Goal: Information Seeking & Learning: Learn about a topic

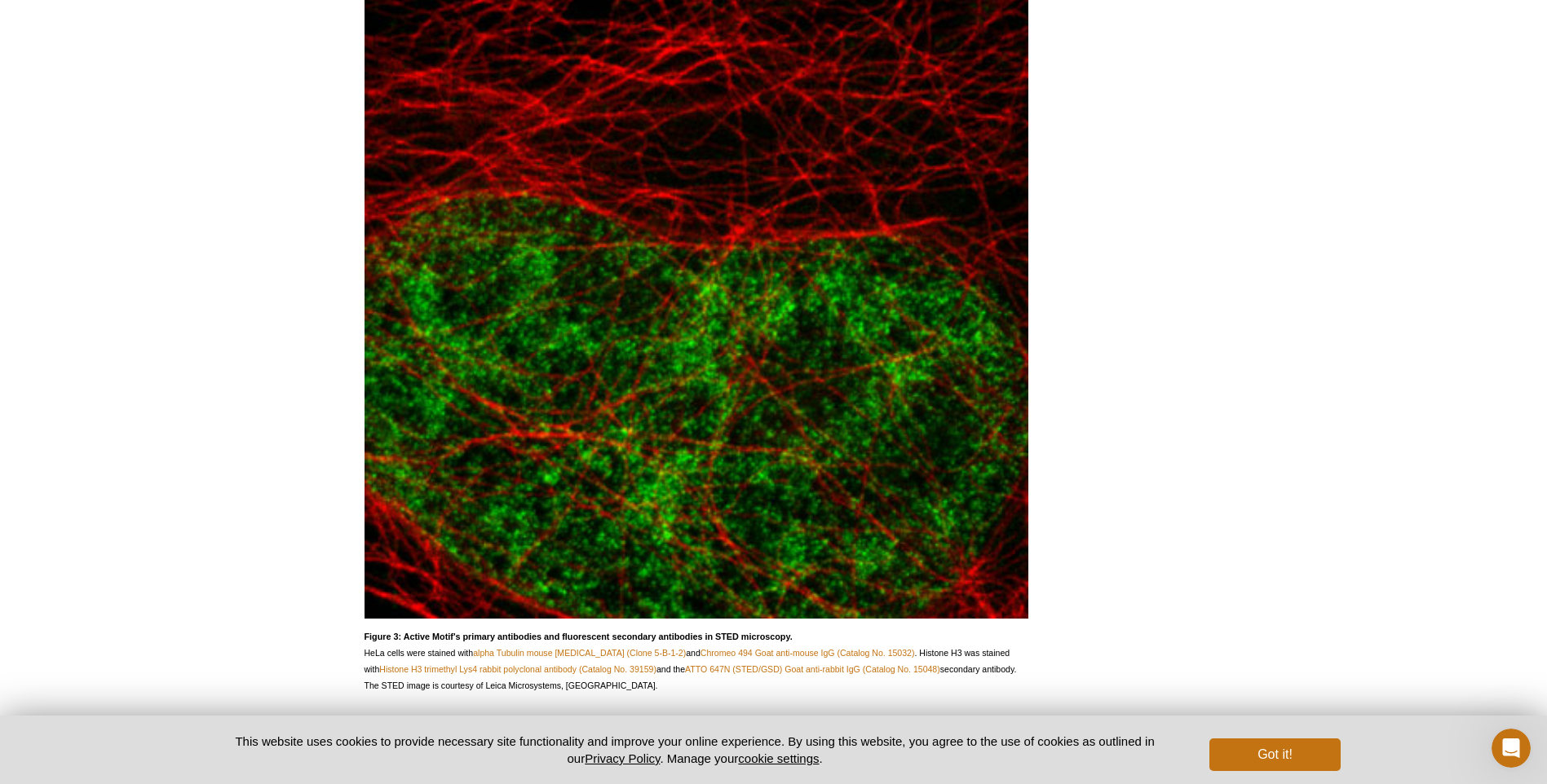
scroll to position [1951, 0]
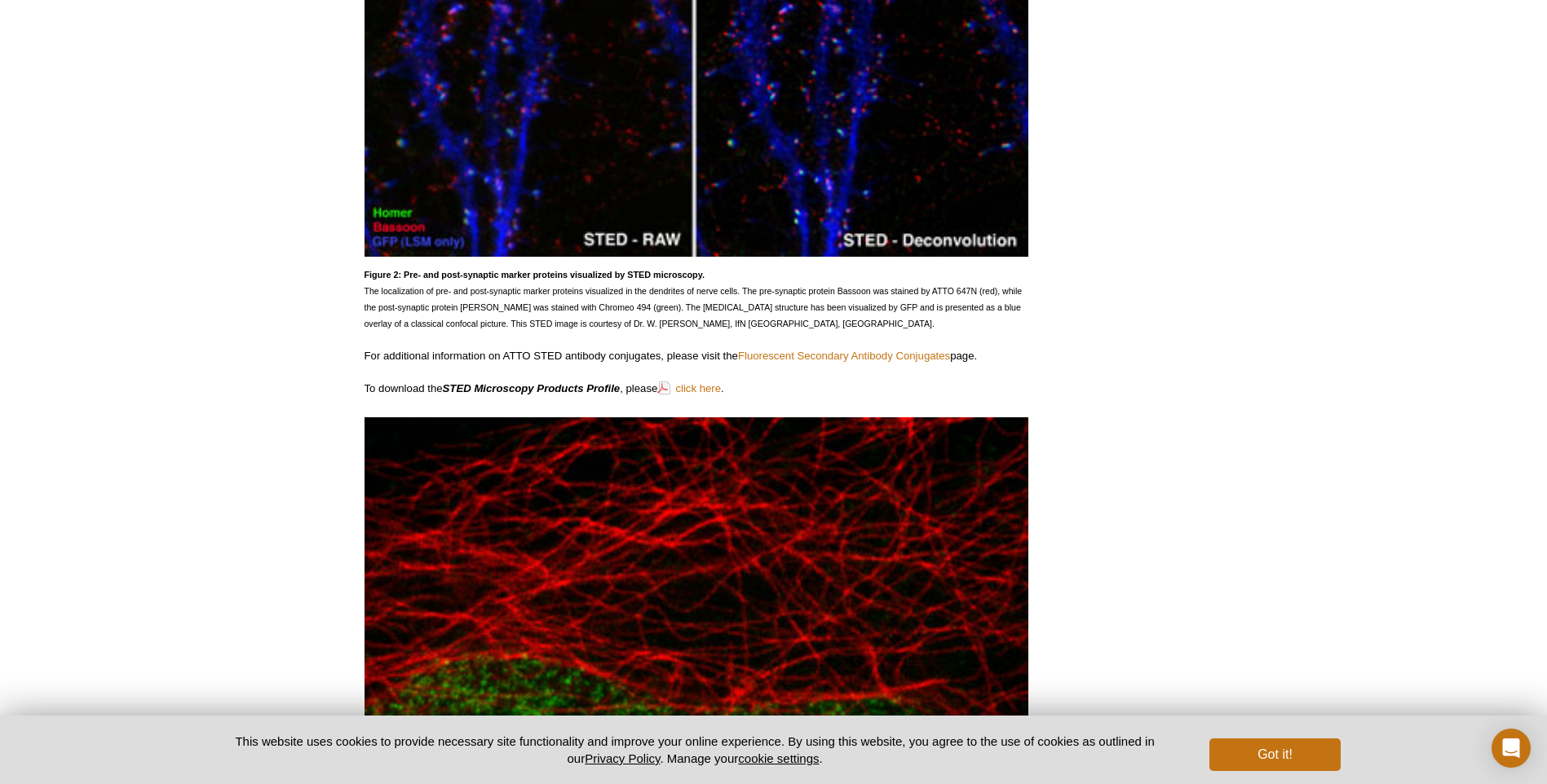
scroll to position [1386, 0]
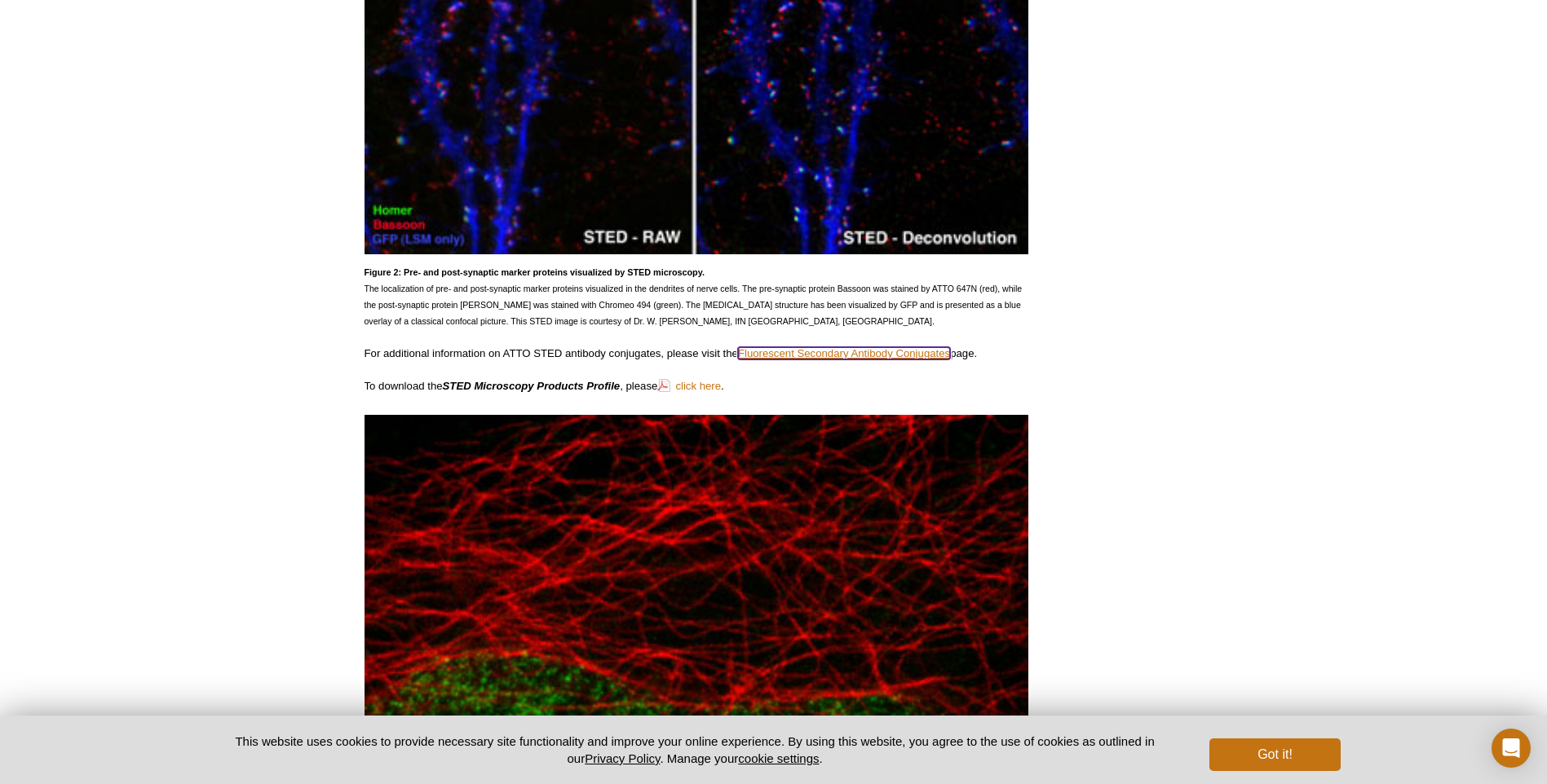
click at [762, 351] on link "Fluorescent Secondary Antibody Conjugates" at bounding box center [844, 353] width 212 height 12
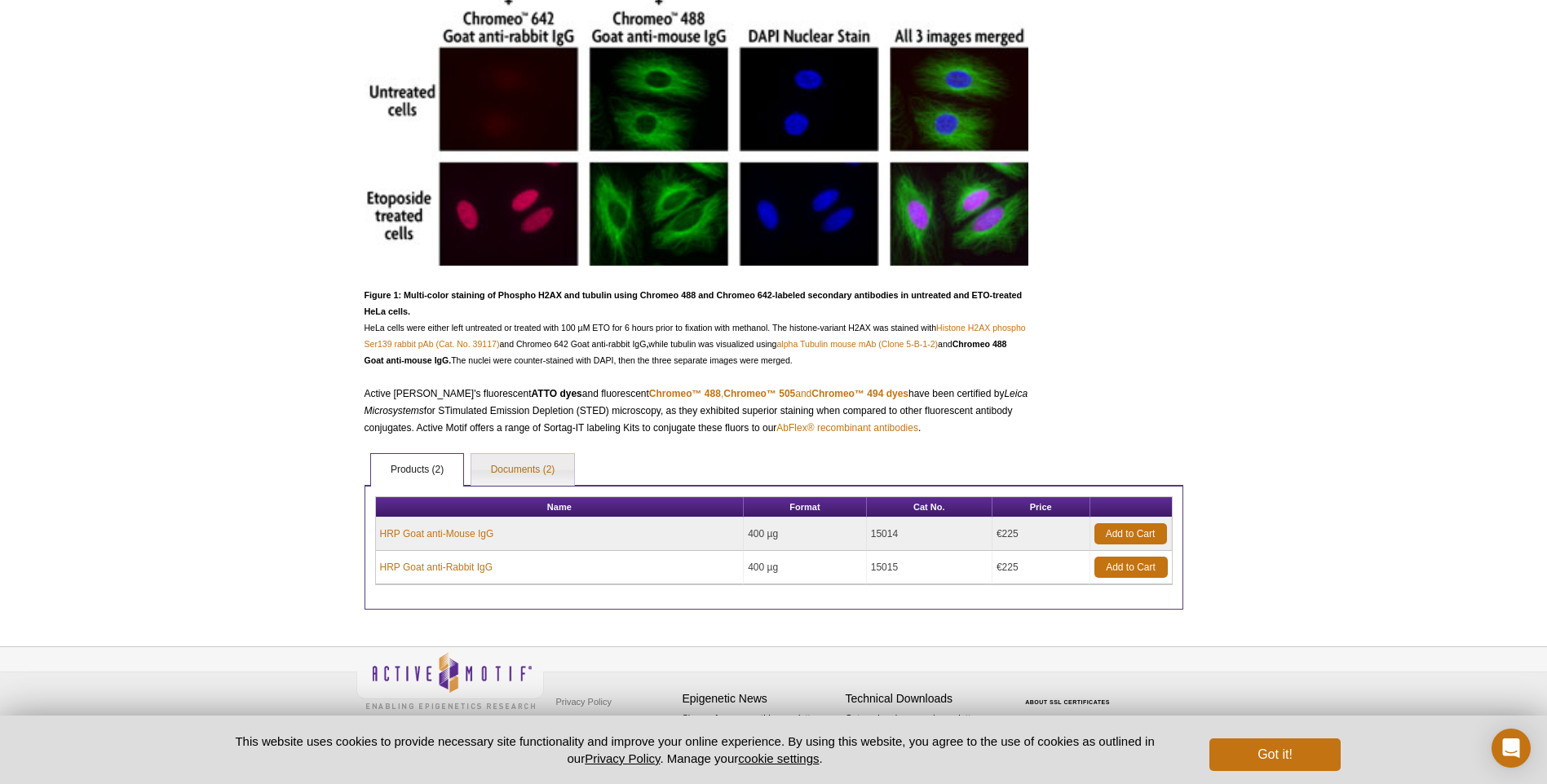
scroll to position [341, 0]
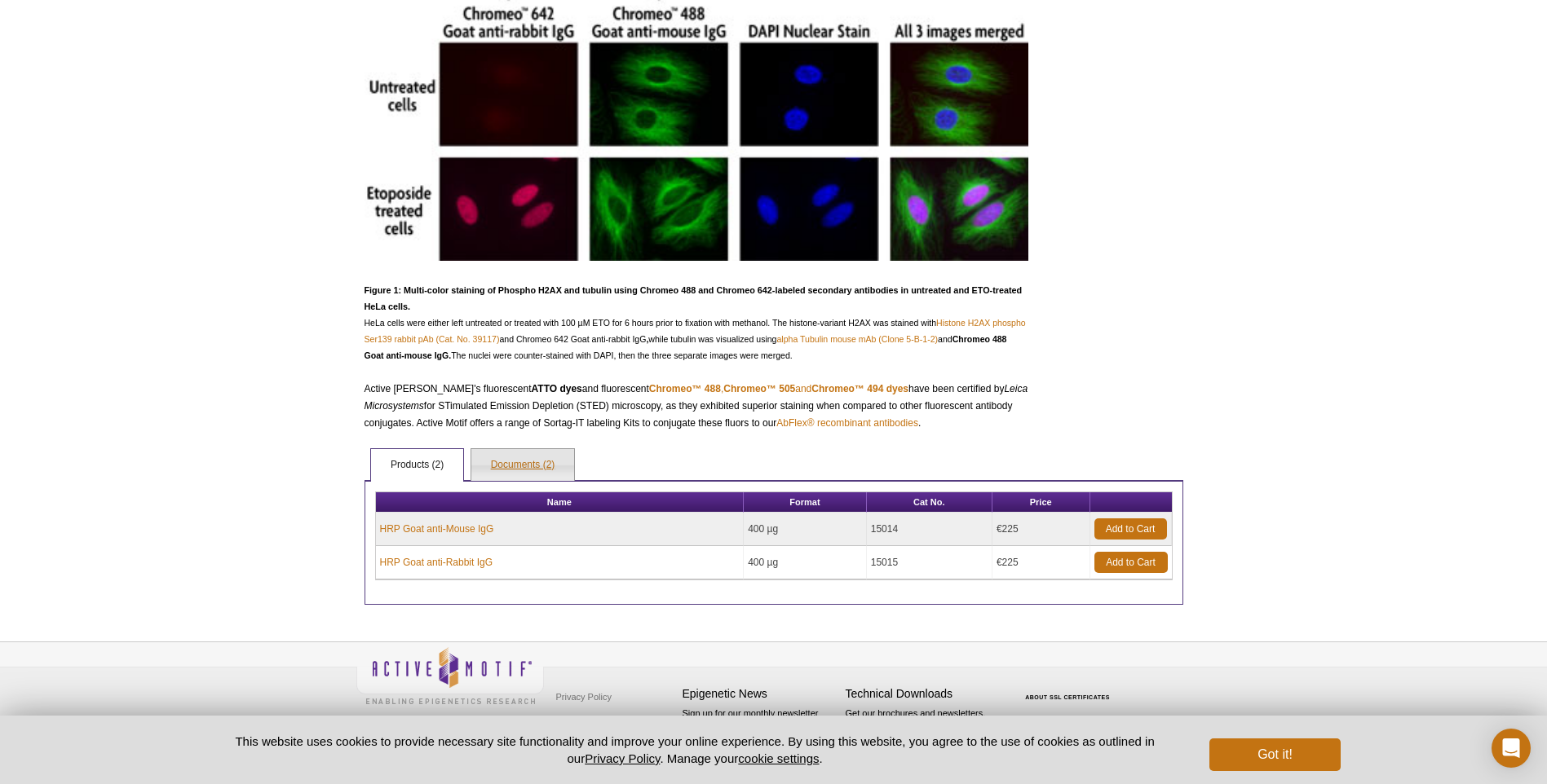
click at [524, 470] on link "Documents (2)" at bounding box center [523, 465] width 103 height 33
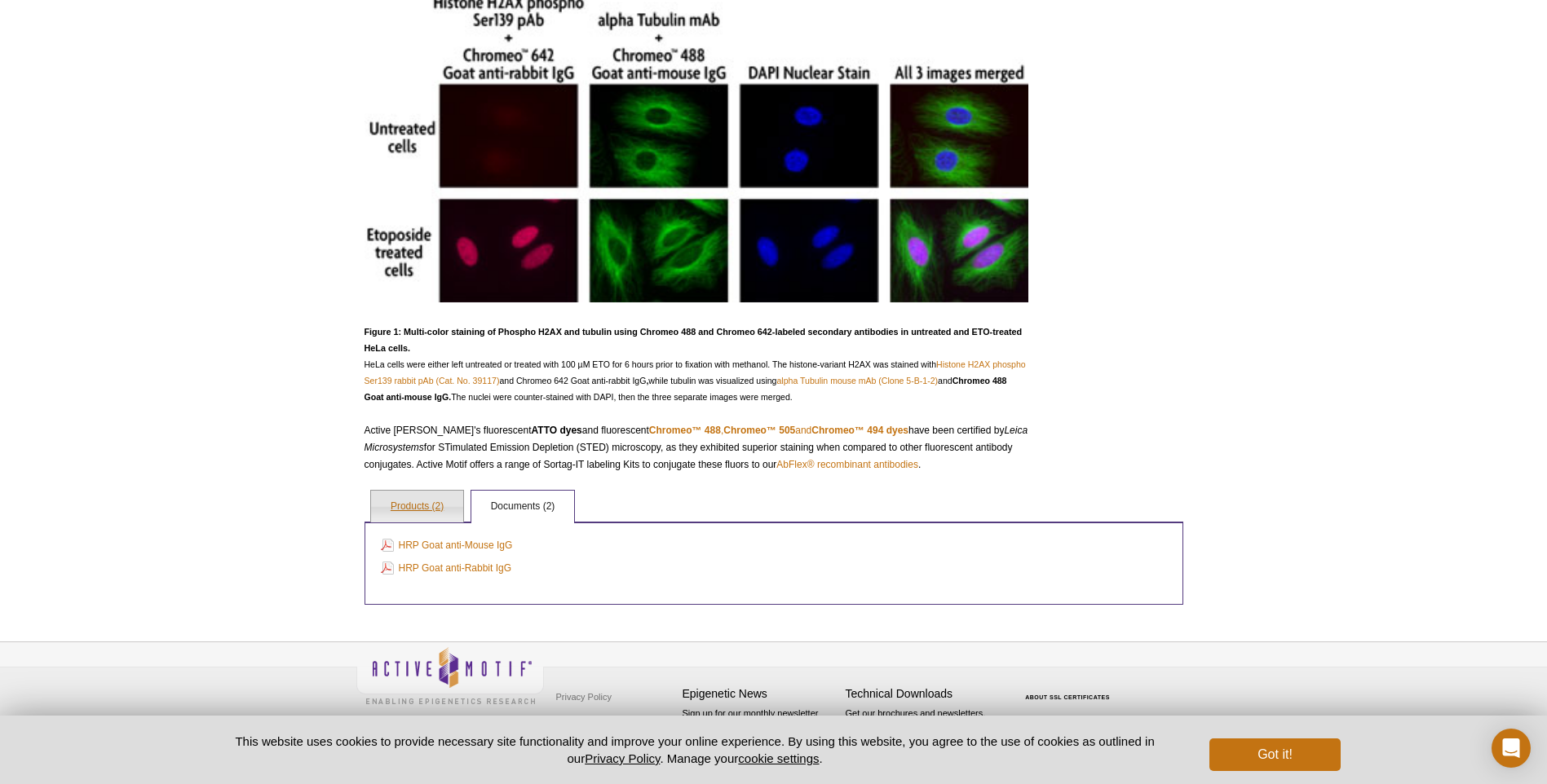
click at [423, 494] on link "Products (2)" at bounding box center [417, 508] width 92 height 33
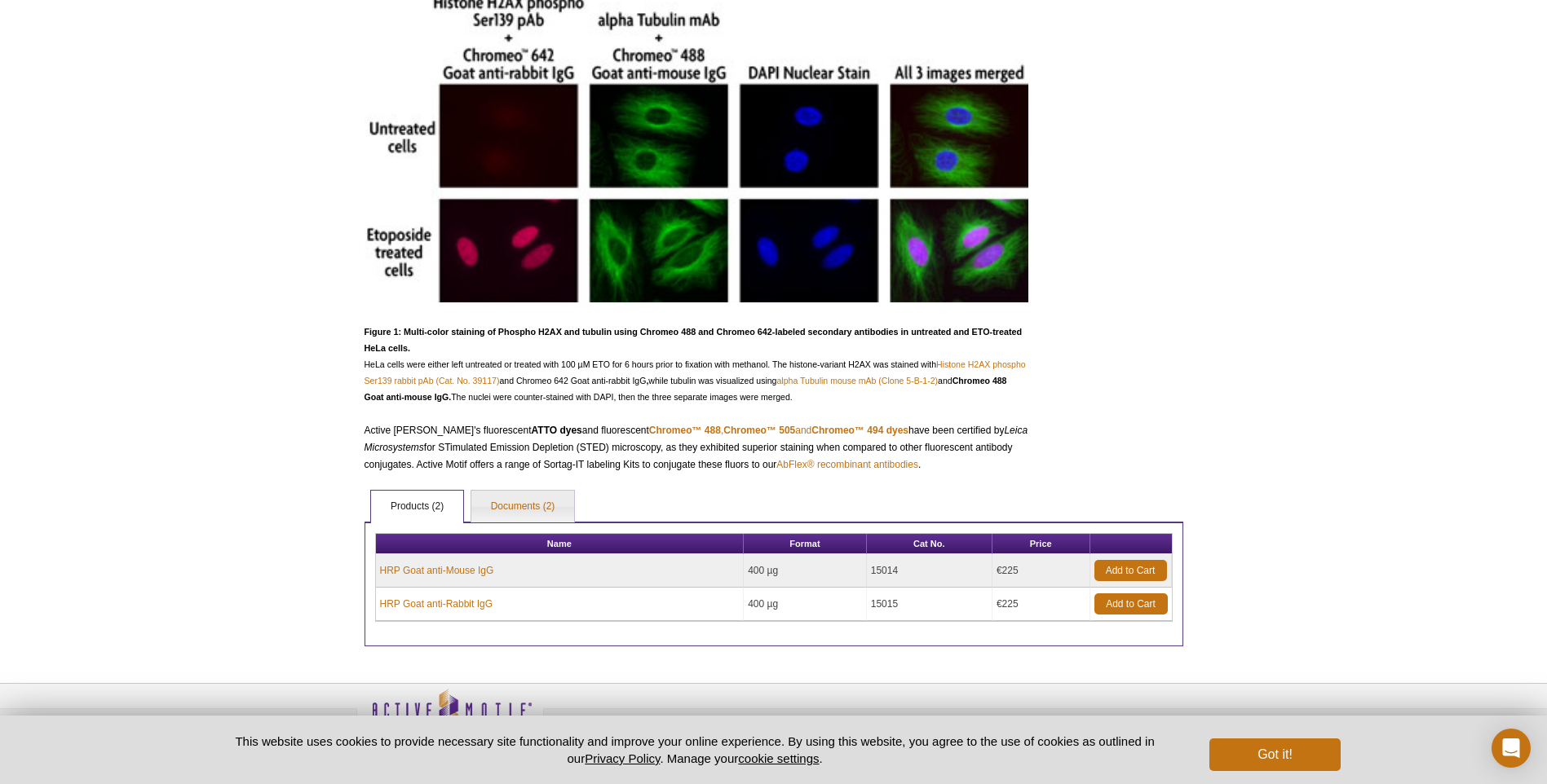
scroll to position [0, 0]
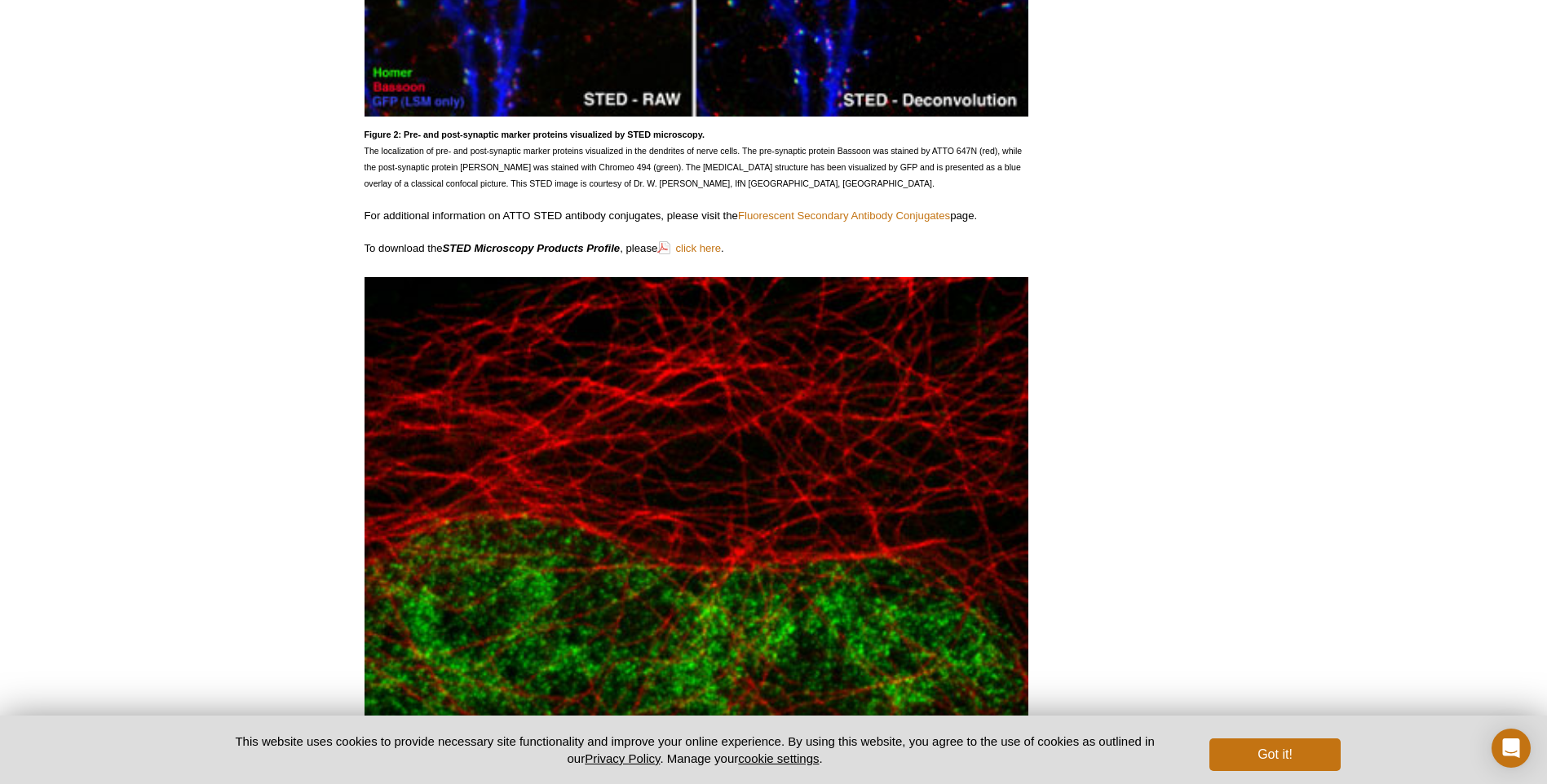
scroll to position [1550, 0]
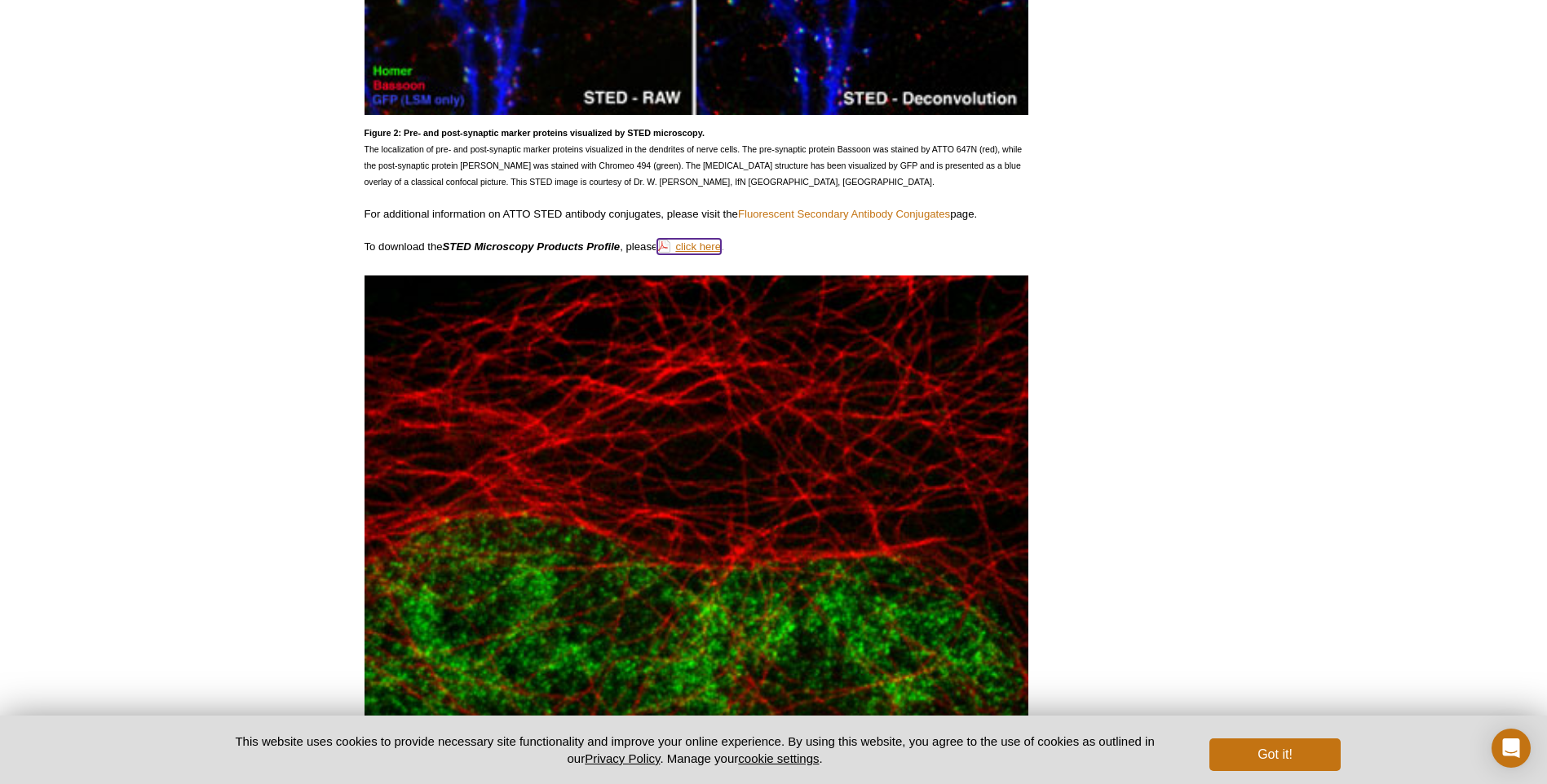
click at [704, 243] on link "click here" at bounding box center [688, 246] width 64 height 16
